Goal: Task Accomplishment & Management: Manage account settings

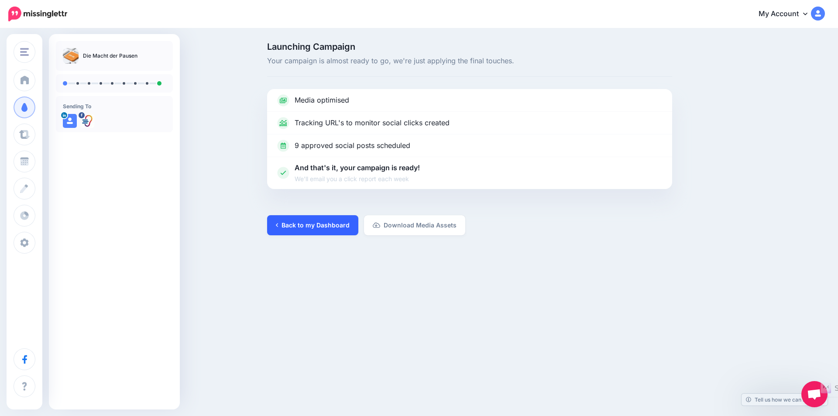
click at [302, 225] on link "Back to my Dashboard" at bounding box center [312, 225] width 91 height 20
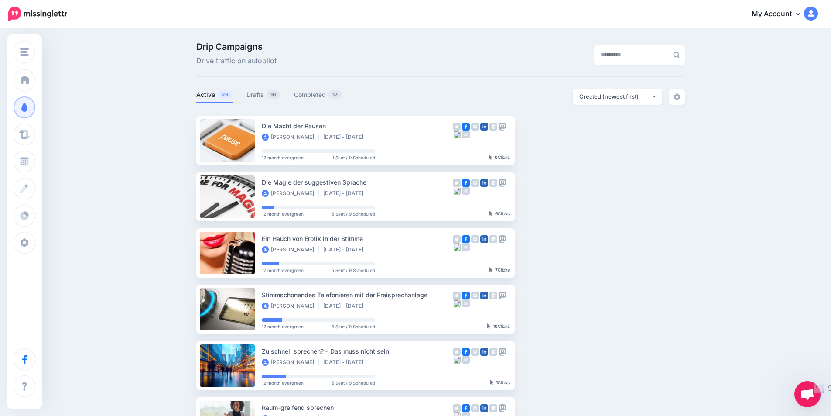
click at [801, 11] on icon at bounding box center [798, 13] width 4 height 7
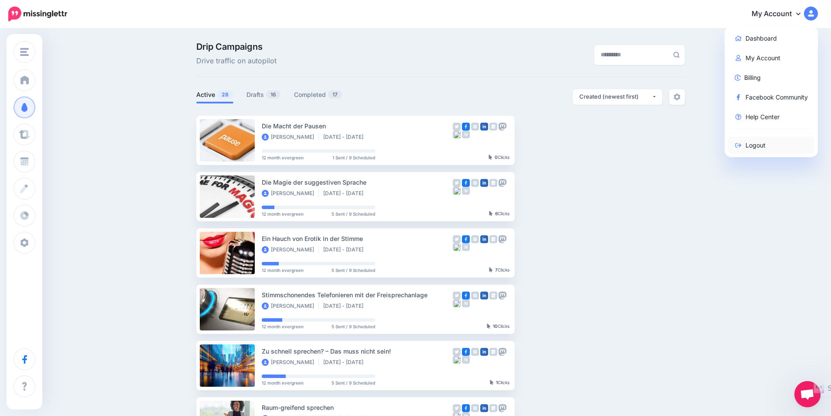
click at [759, 146] on link "Logout" at bounding box center [771, 145] width 87 height 17
